Goal: Task Accomplishment & Management: Manage account settings

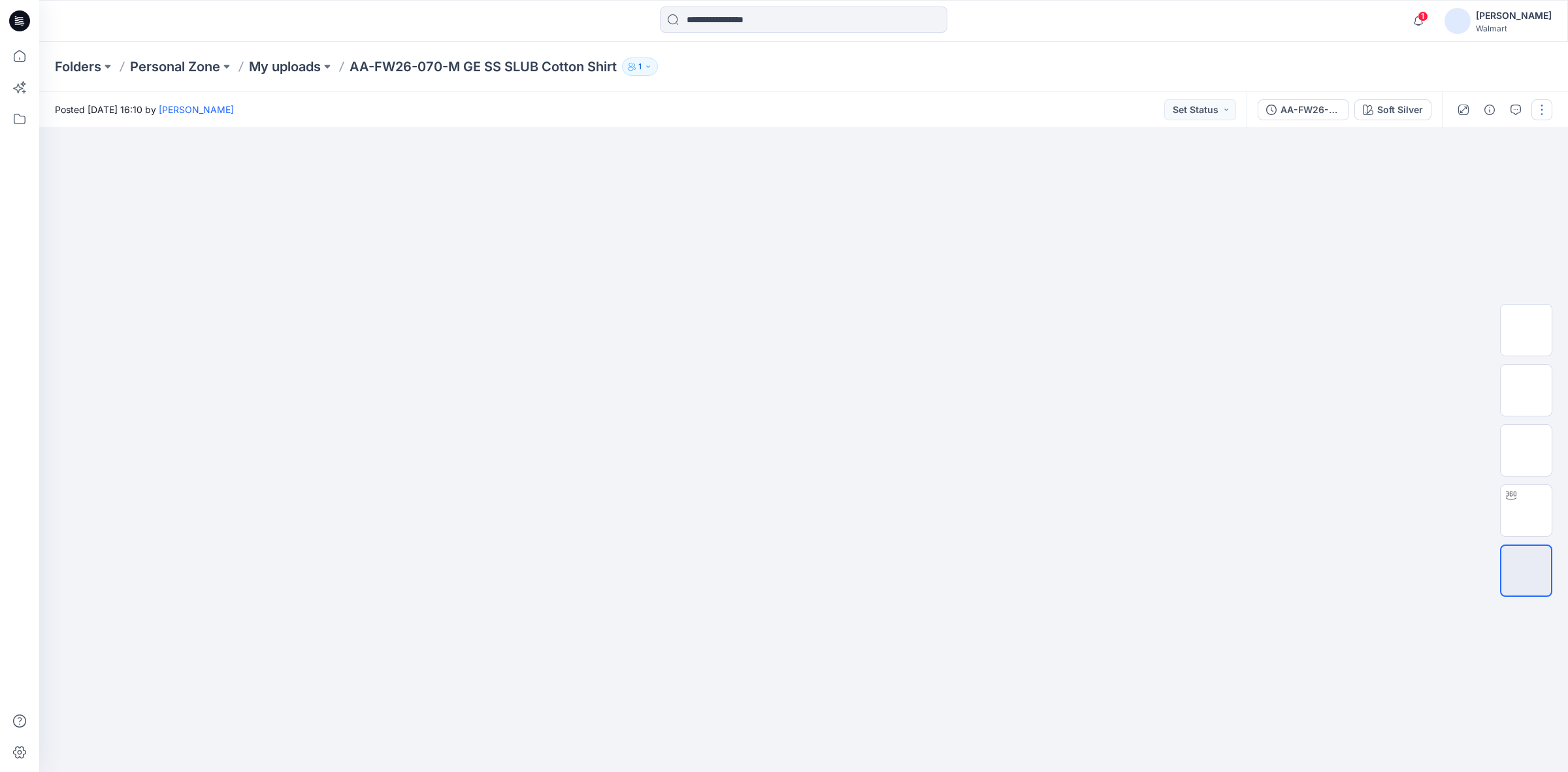
click at [1547, 106] on button "button" at bounding box center [1542, 110] width 21 height 21
click at [1475, 171] on button "Edit" at bounding box center [1486, 176] width 120 height 24
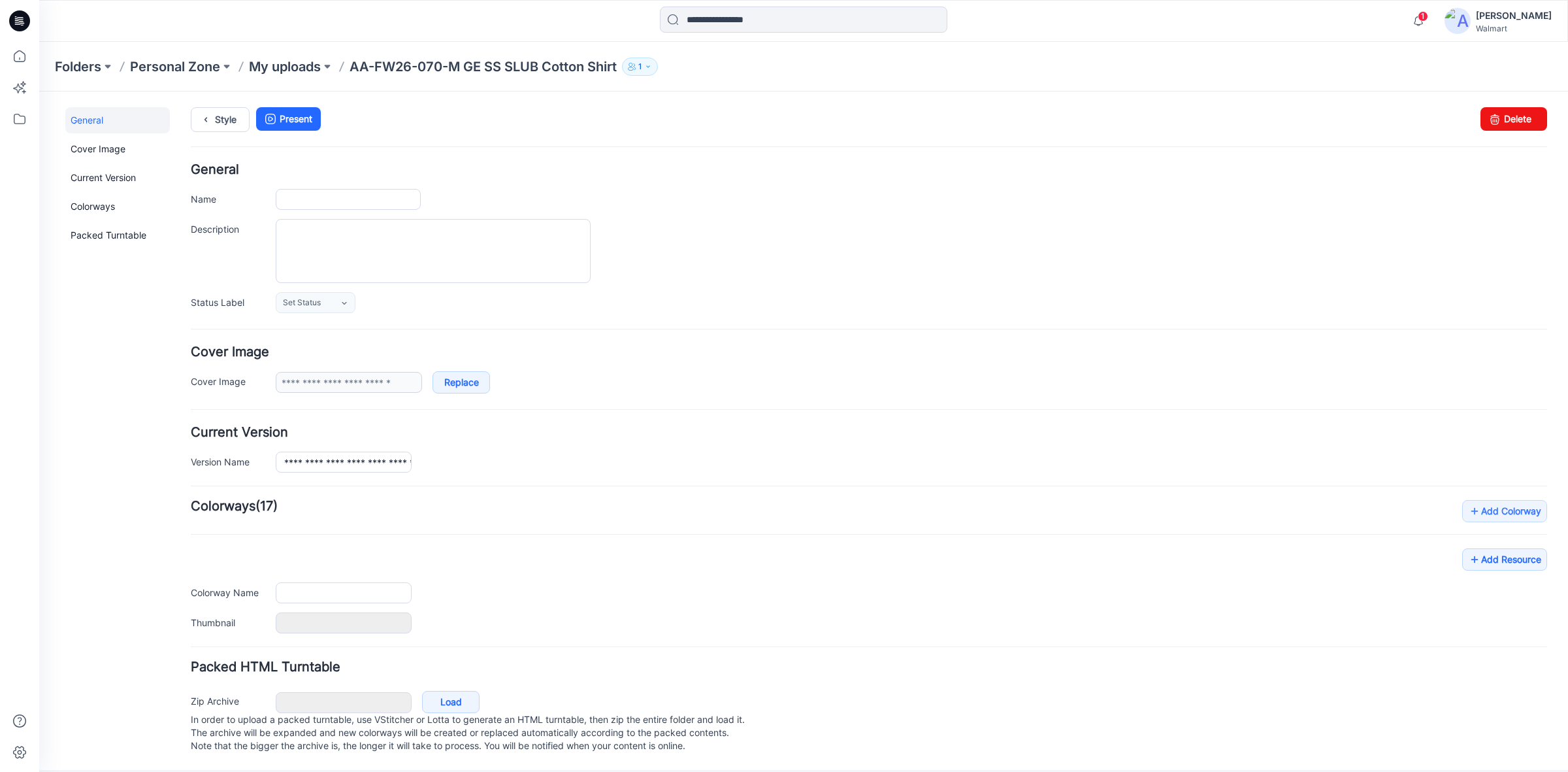
type input "**********"
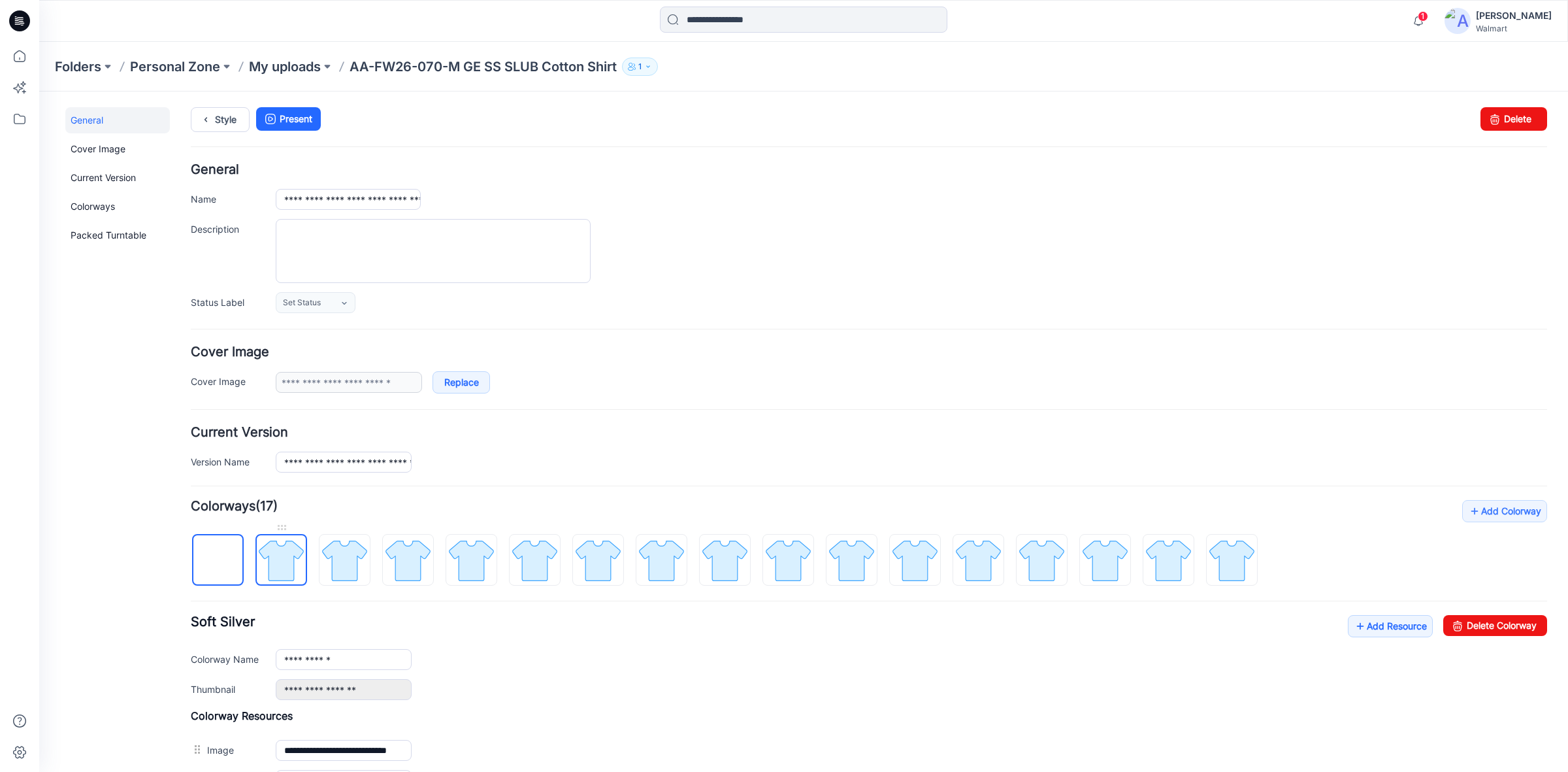
click at [273, 573] on img at bounding box center [281, 560] width 49 height 49
type input "**********"
click at [1486, 128] on icon at bounding box center [1495, 119] width 19 height 23
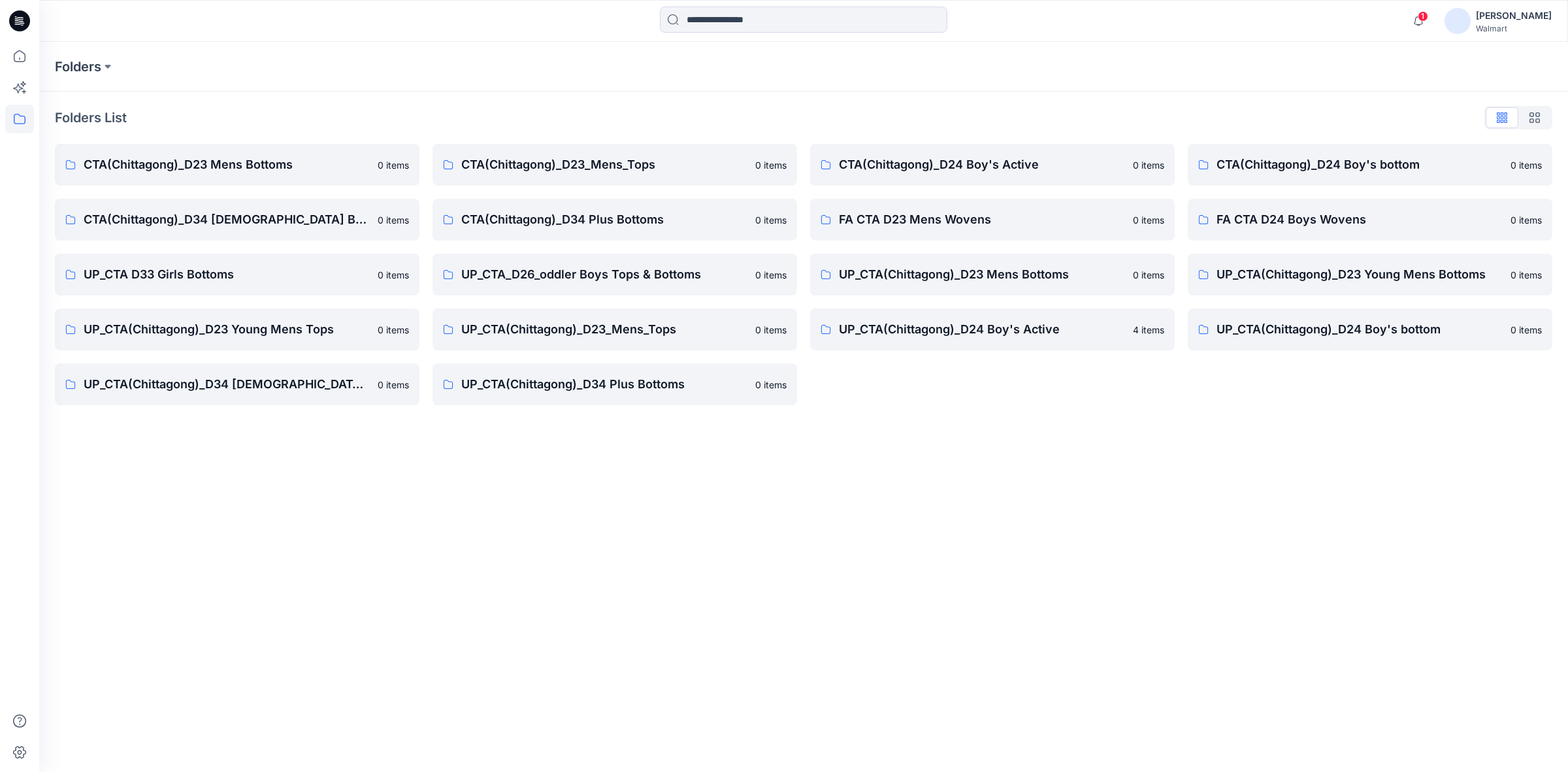
drag, startPoint x: 21, startPoint y: 12, endPoint x: 52, endPoint y: 34, distance: 38.0
click at [21, 12] on icon at bounding box center [19, 21] width 21 height 21
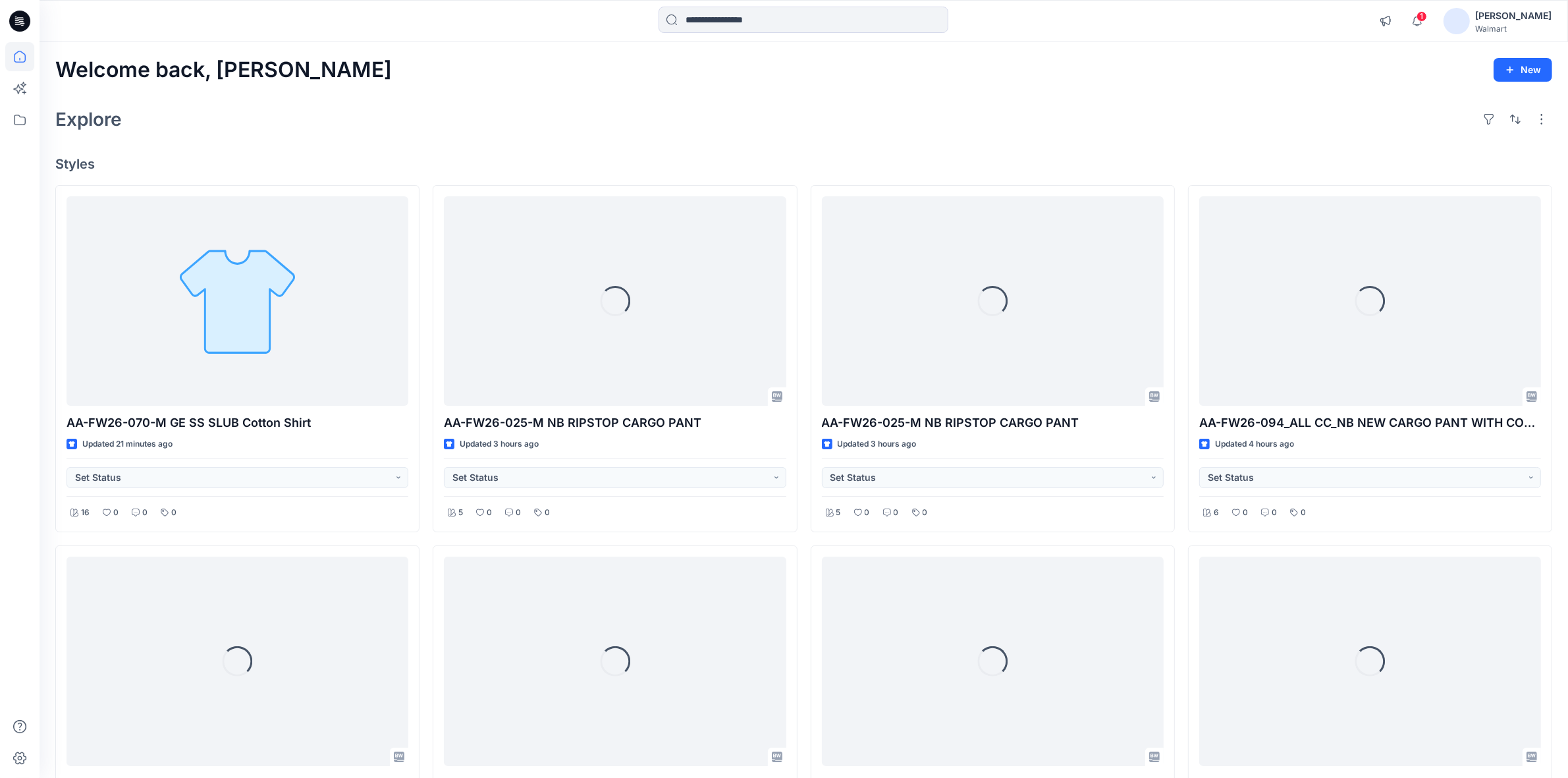
click at [1236, 8] on div "1 Notifications Your style AA-FW26-070-M GE SS SLUB Cotton Shirt is ready 3 min…" at bounding box center [803, 21] width 1528 height 29
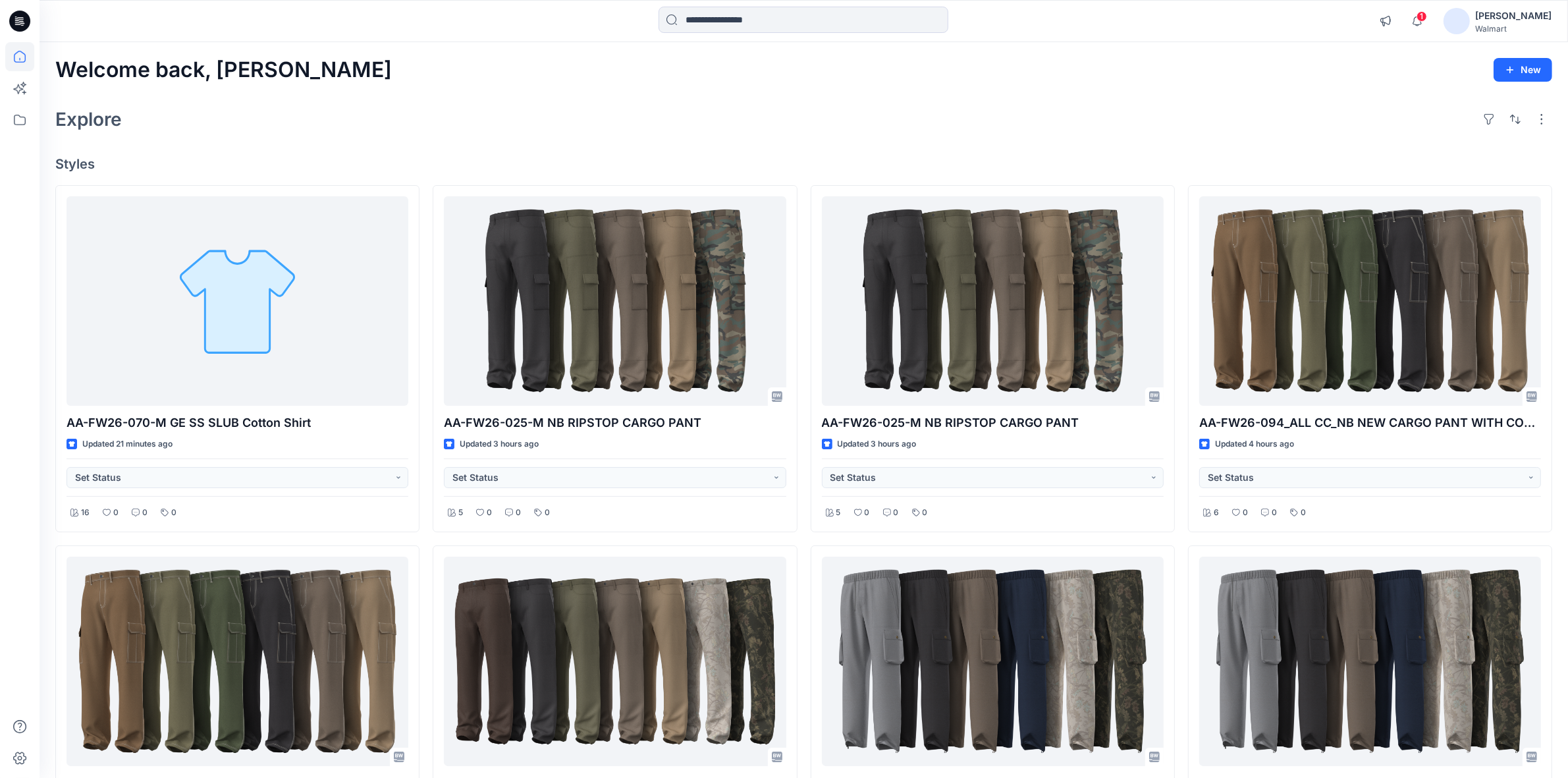
click at [1146, 76] on div "Welcome back, Shabbir New" at bounding box center [803, 70] width 1497 height 24
click at [1531, 118] on button "button" at bounding box center [1542, 119] width 21 height 21
click at [1322, 113] on div "Explore Layout Grid Large Grid Folder View Compact Card Card View Card Info" at bounding box center [803, 120] width 1497 height 32
click at [1278, 90] on div "Welcome back, [PERSON_NAME] New Explore Styles AA-FW26-070-M GE SS SLUB Cotton …" at bounding box center [803, 679] width 1529 height 1274
